Goal: Navigation & Orientation: Find specific page/section

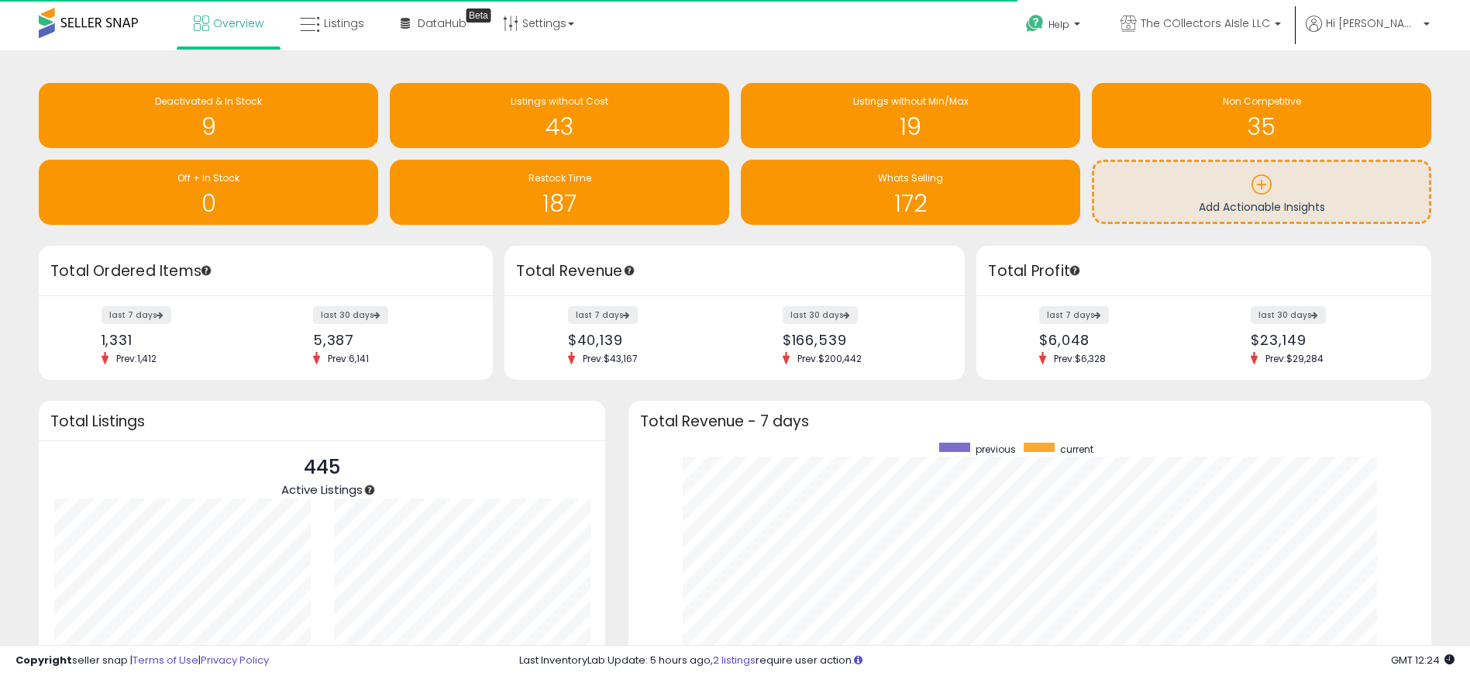
scroll to position [293, 772]
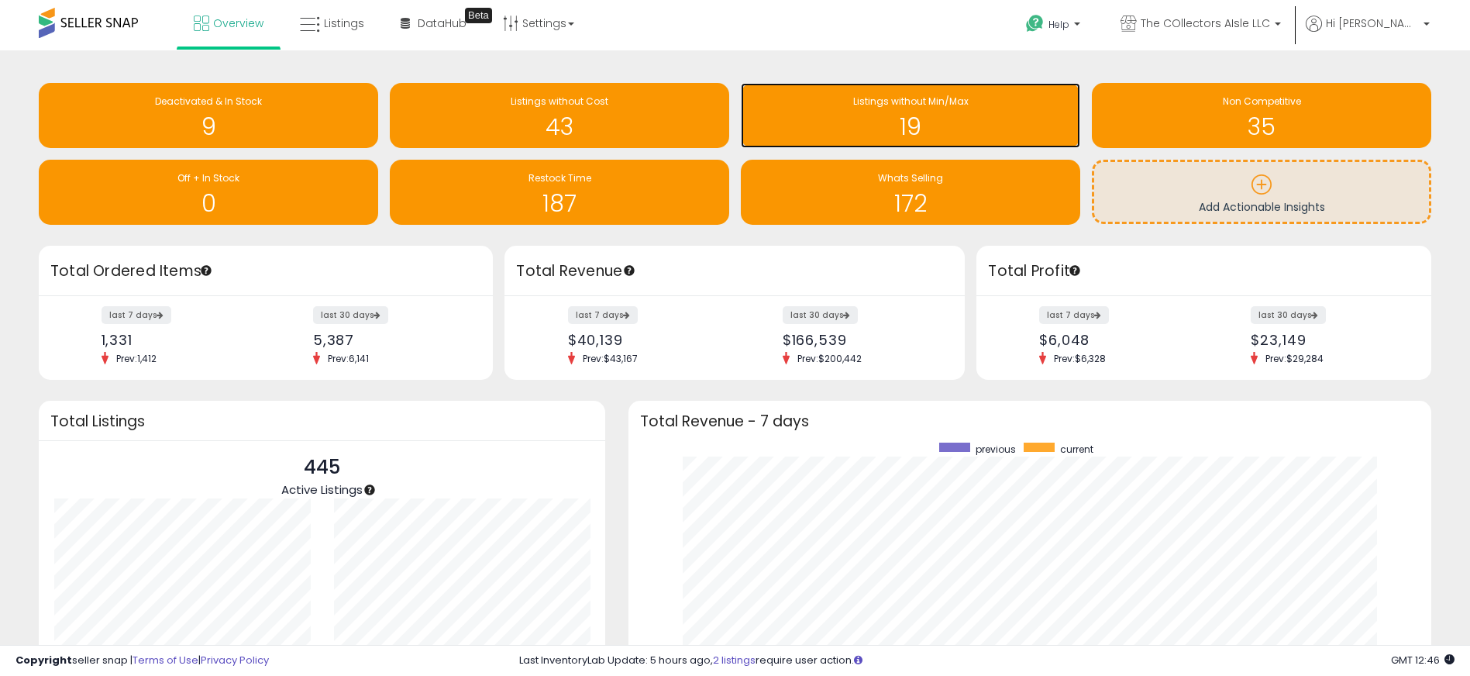
click at [842, 134] on h1 "19" at bounding box center [911, 127] width 324 height 26
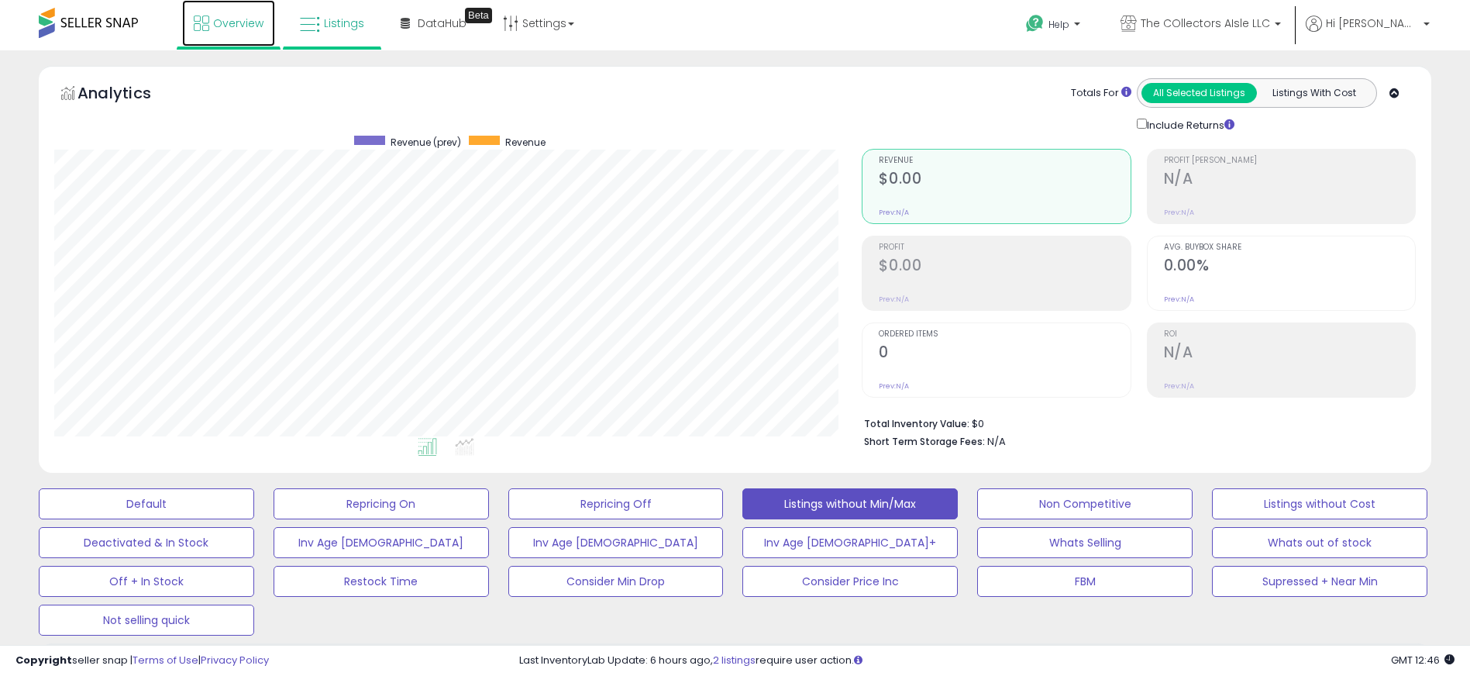
click at [236, 34] on link "Overview" at bounding box center [228, 23] width 93 height 46
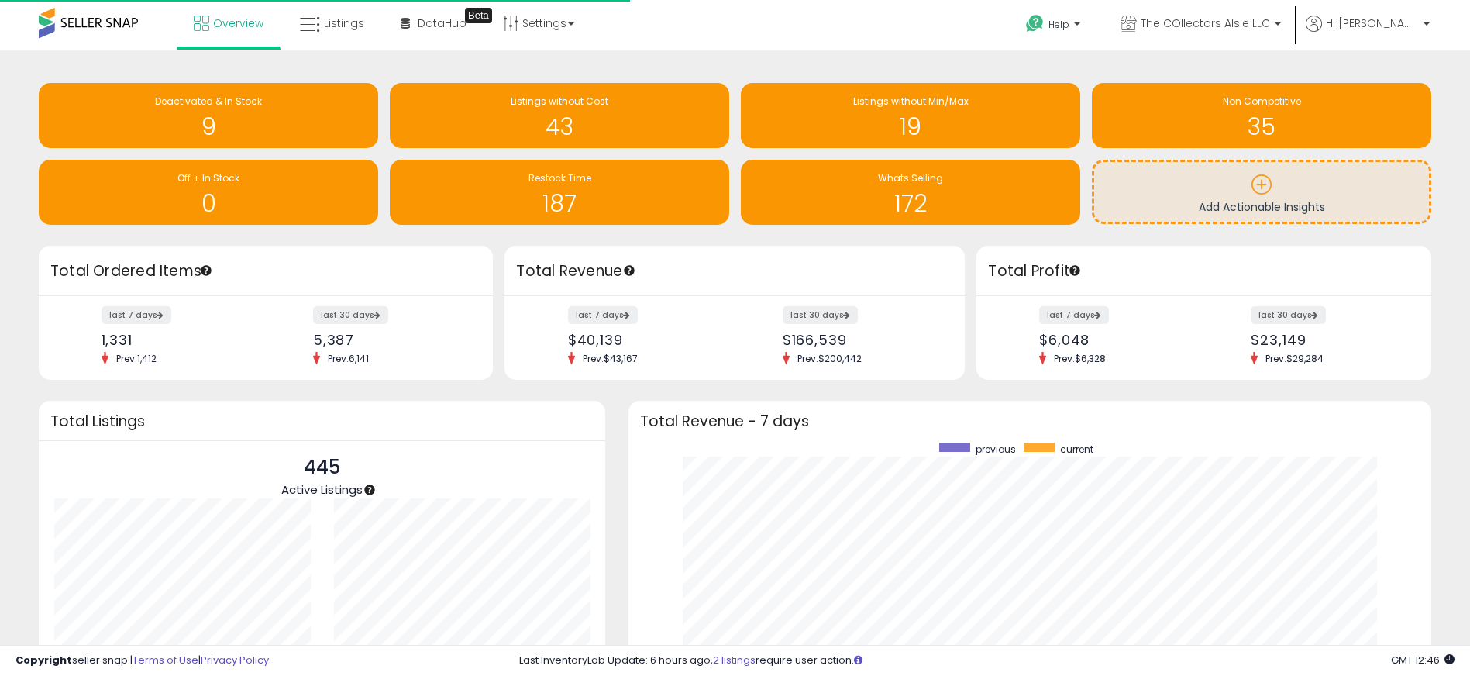
scroll to position [293, 772]
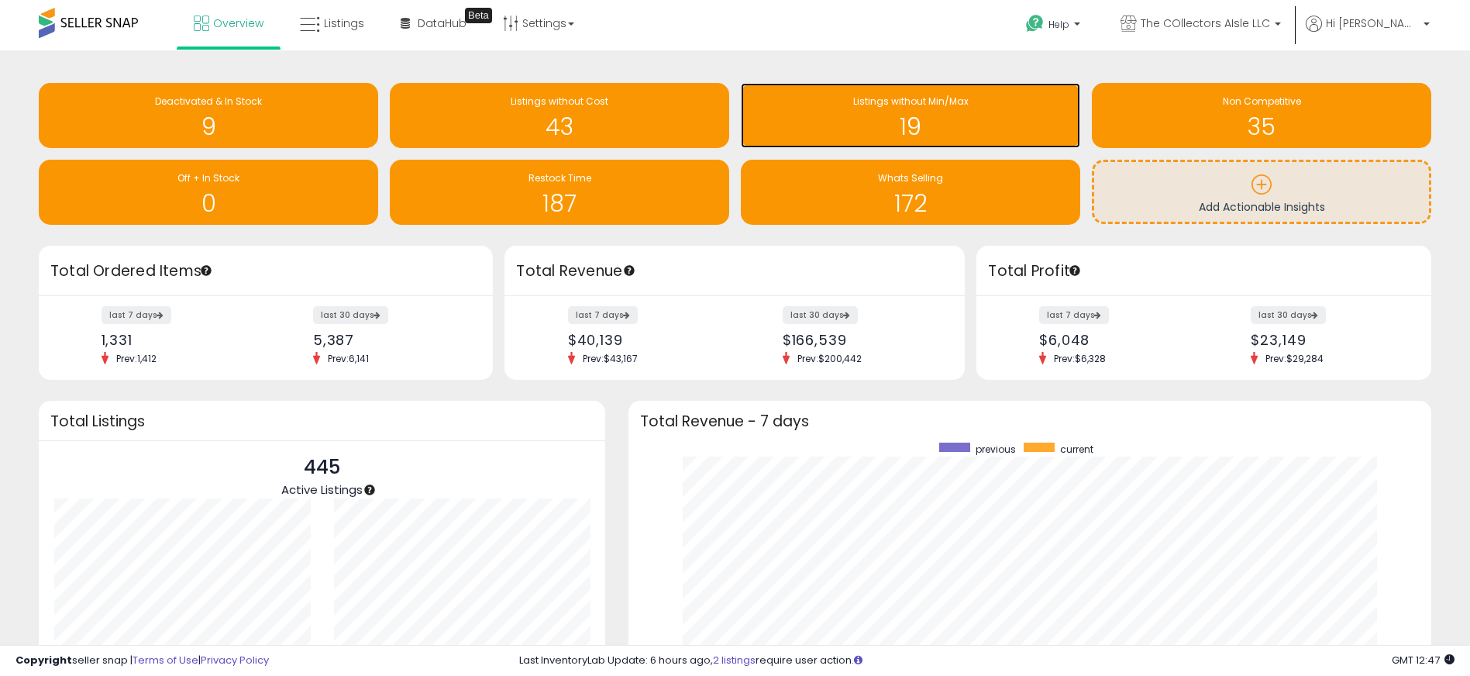
click at [773, 121] on h1 "19" at bounding box center [911, 127] width 324 height 26
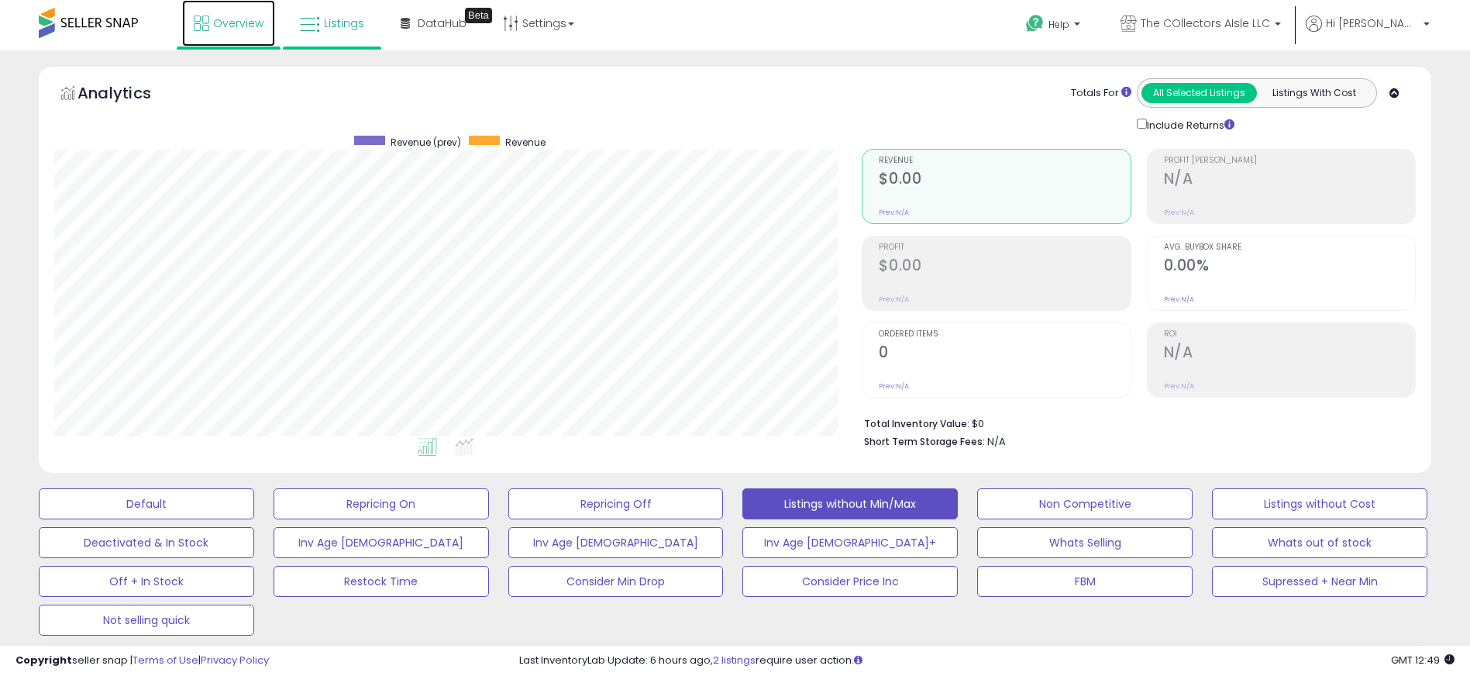
click at [264, 41] on link "Overview" at bounding box center [228, 23] width 93 height 46
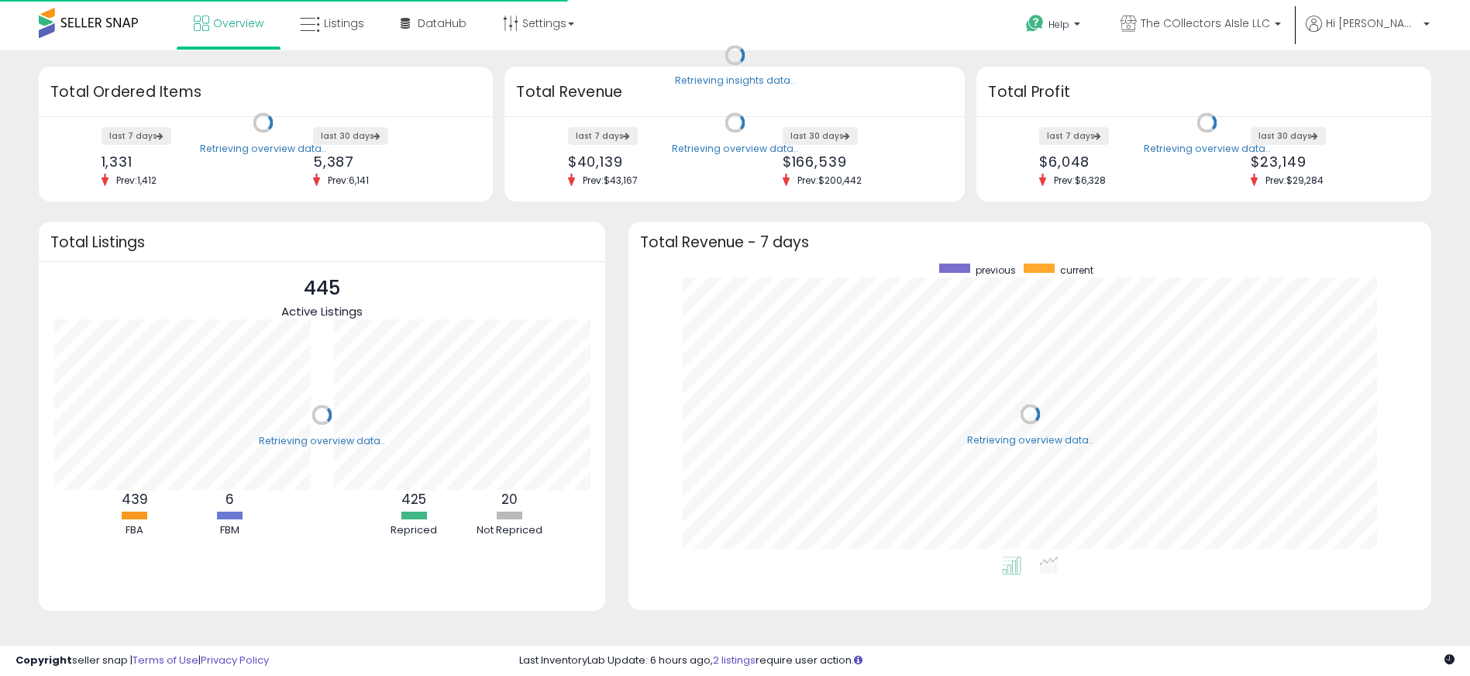
scroll to position [293, 772]
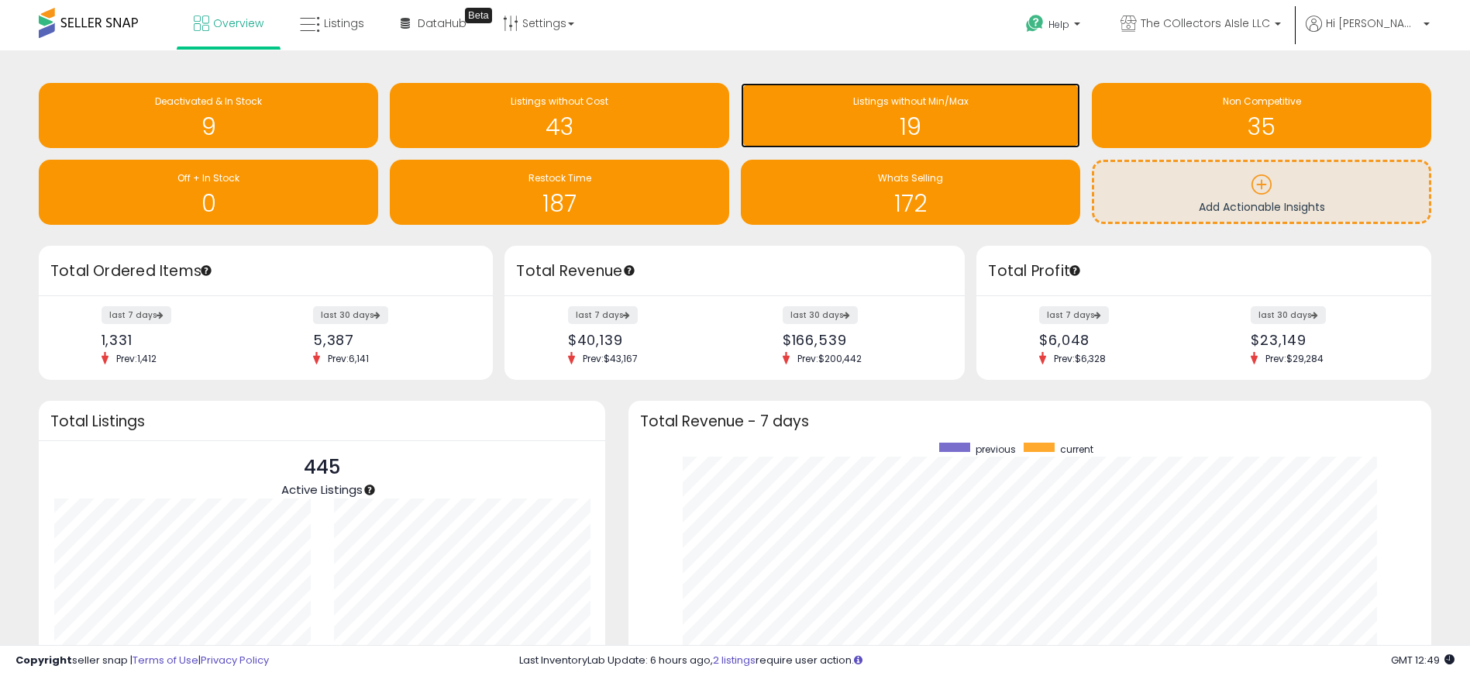
click at [880, 125] on h1 "19" at bounding box center [911, 127] width 324 height 26
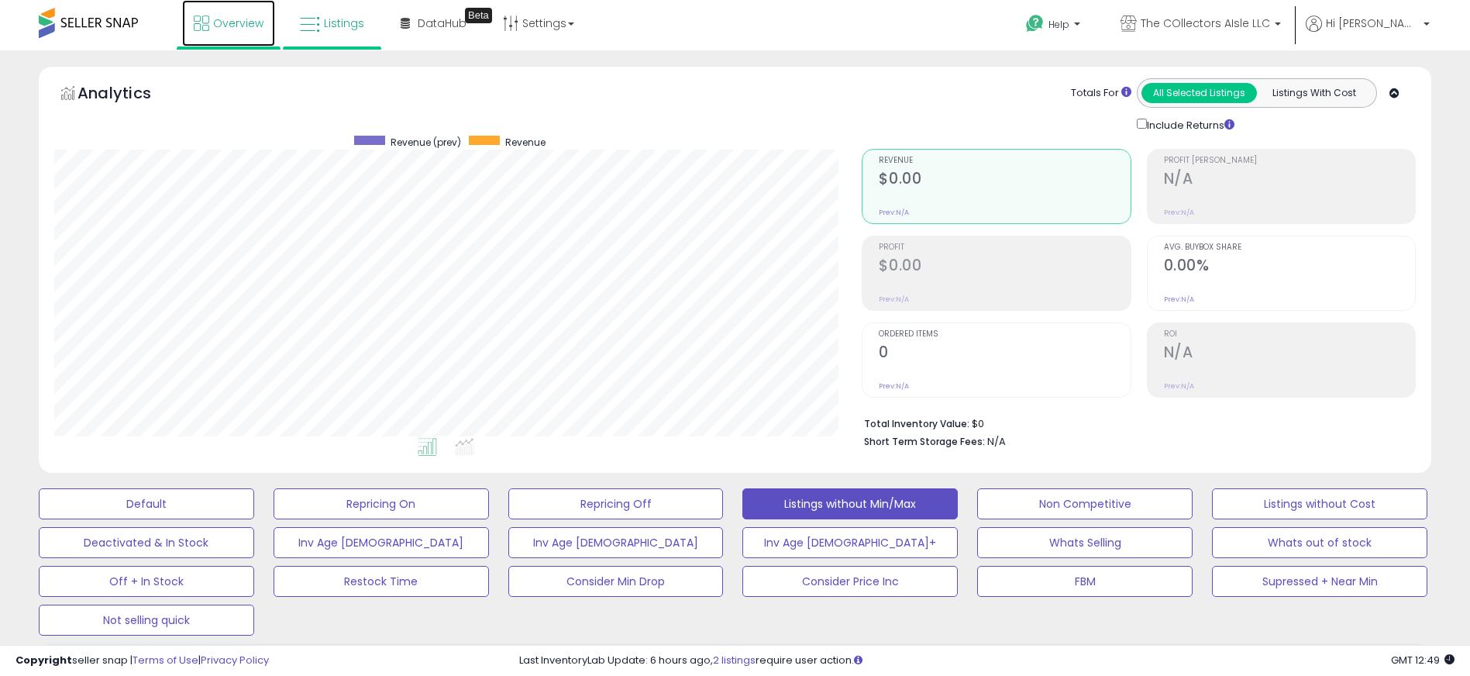
click at [217, 40] on link "Overview" at bounding box center [228, 23] width 93 height 46
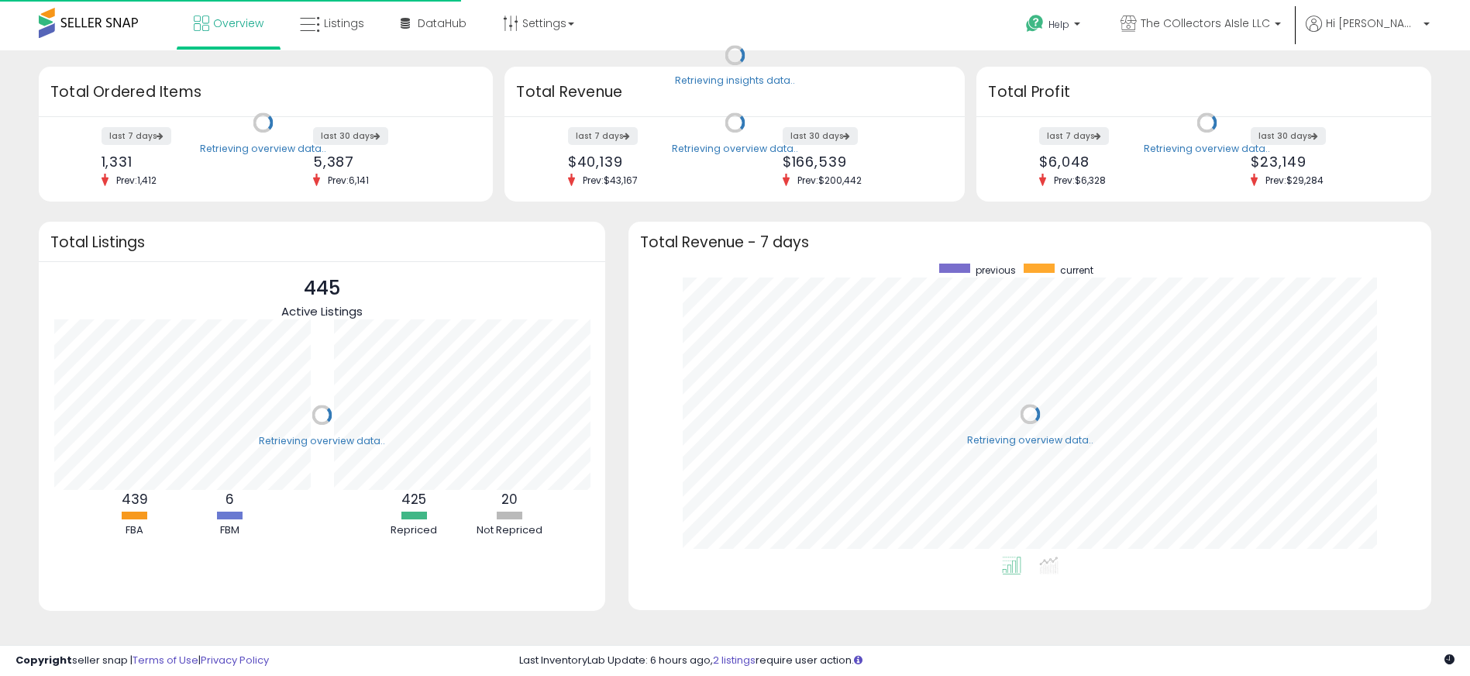
scroll to position [293, 772]
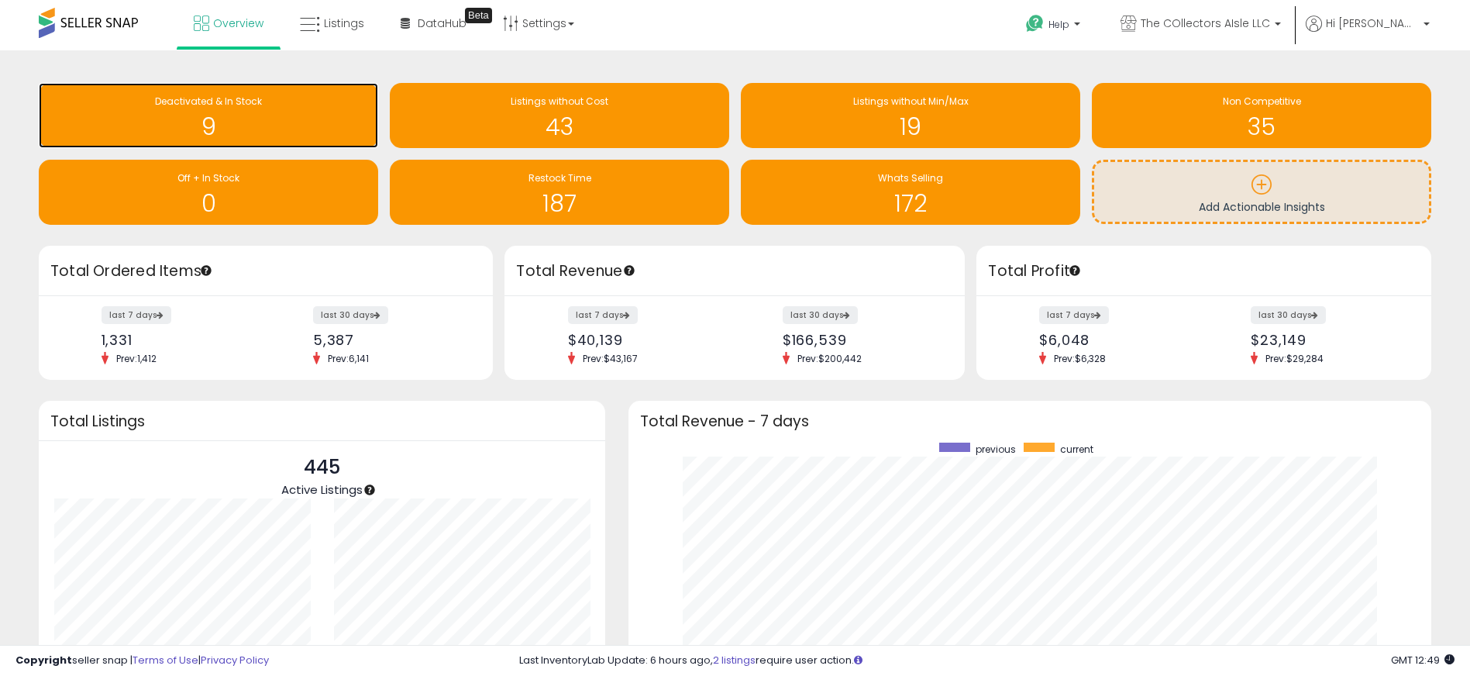
click at [258, 114] on h1 "9" at bounding box center [208, 127] width 324 height 26
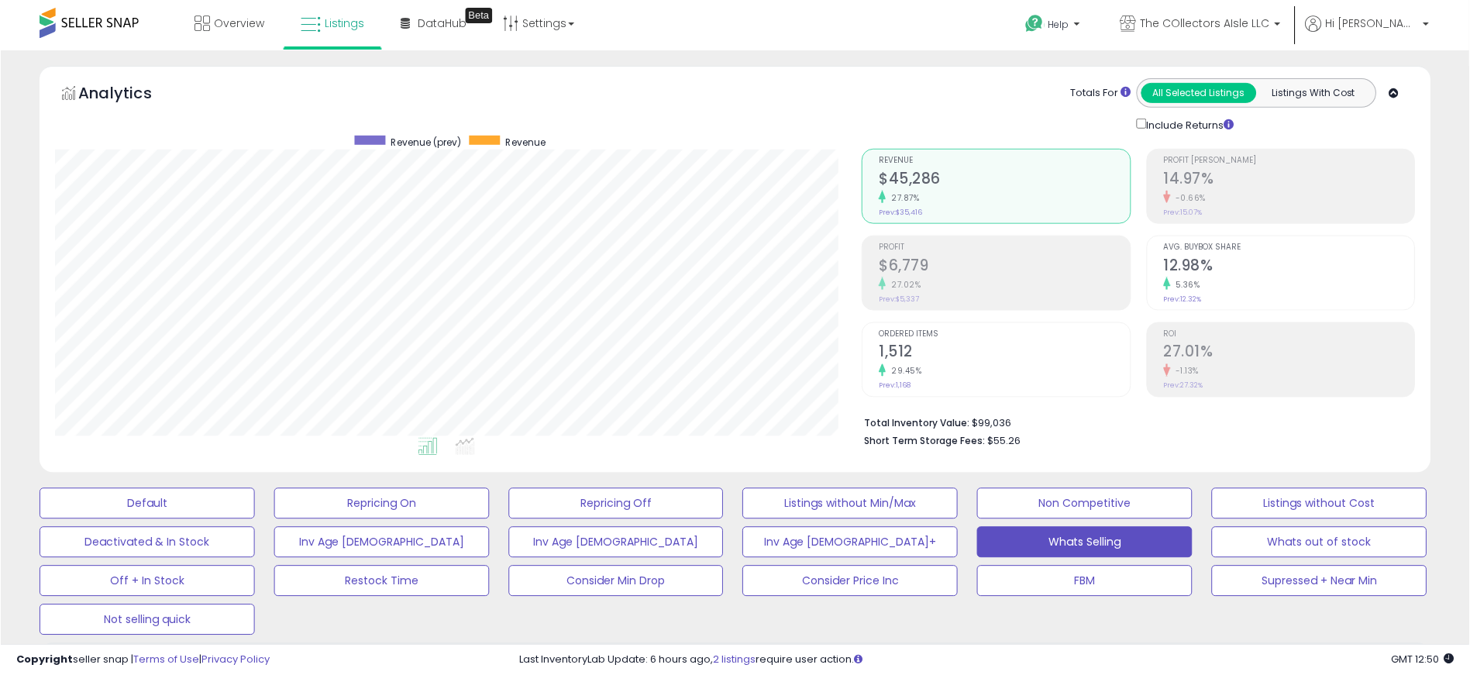
scroll to position [318, 808]
